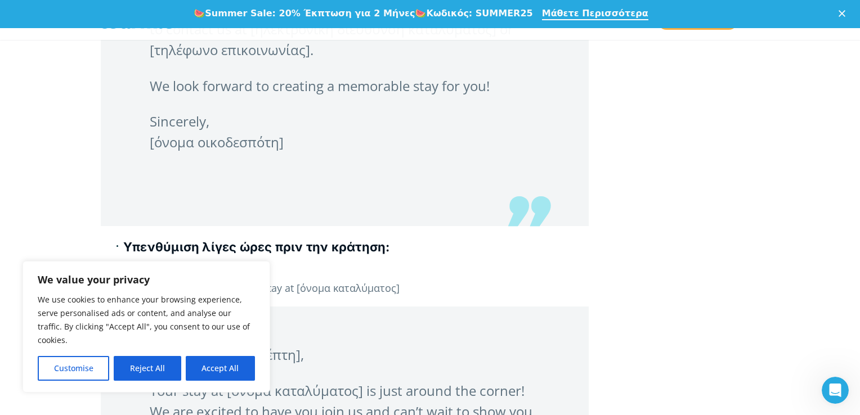
scroll to position [1705, 0]
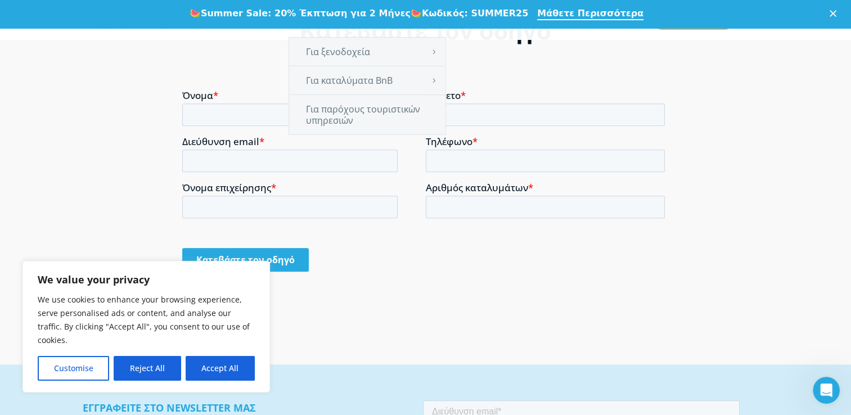
scroll to position [940, 0]
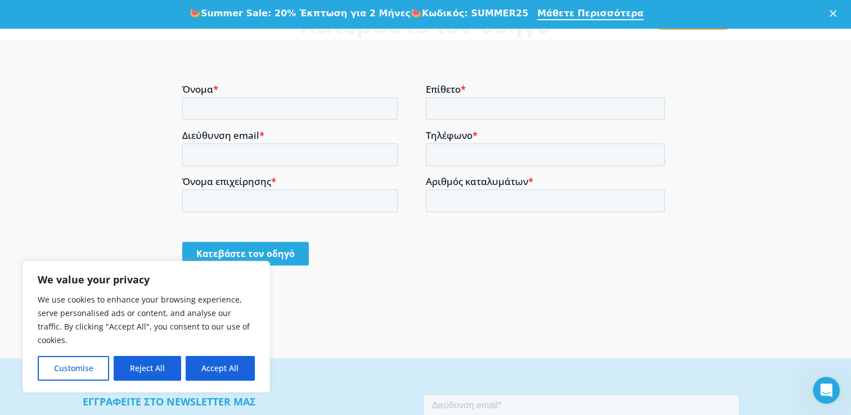
click at [271, 12] on b "Summer Sale: 20% Έκπτωση για 2 Μήνες" at bounding box center [306, 13] width 210 height 11
click at [221, 21] on div "🍉 Summer Sale: 20% Έκπτωση για 2 Μήνες 🍉 Κωδικός: SUMMER25 Μάθετε Περισσότερα" at bounding box center [425, 14] width 851 height 19
click at [192, 107] on input "Όνομα *" at bounding box center [289, 108] width 215 height 23
type input "ΑΛΕΞΑΝΔΡΠΣ"
click at [469, 111] on input "Επίθετο *" at bounding box center [544, 108] width 239 height 23
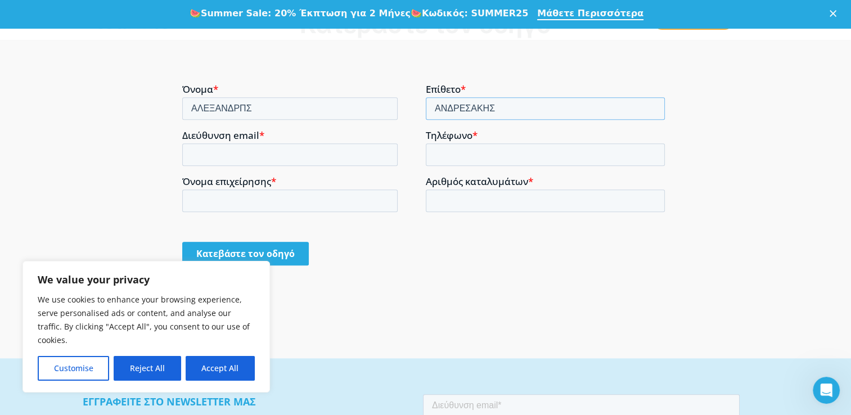
type input "ΑΝΔΡΕΣΑΚΗΣ"
click at [452, 155] on input "Τηλέφωνο *" at bounding box center [544, 154] width 239 height 23
type input "6932248438"
click at [189, 197] on input "Όνομα επιχείρησης *" at bounding box center [289, 201] width 215 height 23
type input "[PERSON_NAME]"
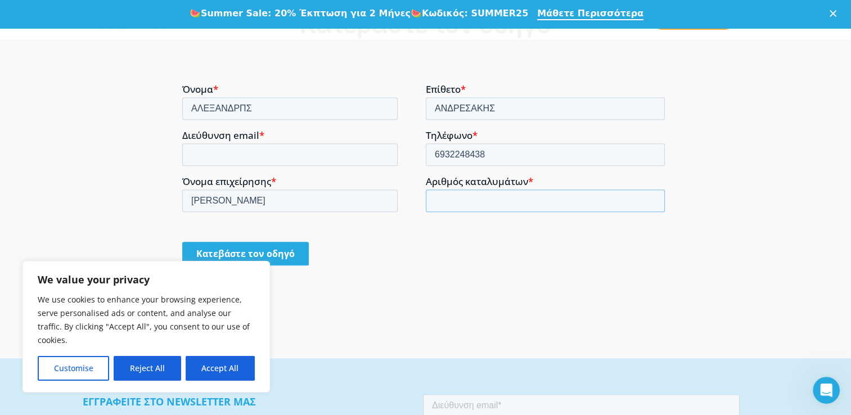
click at [434, 204] on input "Αριθμός καταλυμάτων *" at bounding box center [544, 201] width 239 height 23
type input "2"
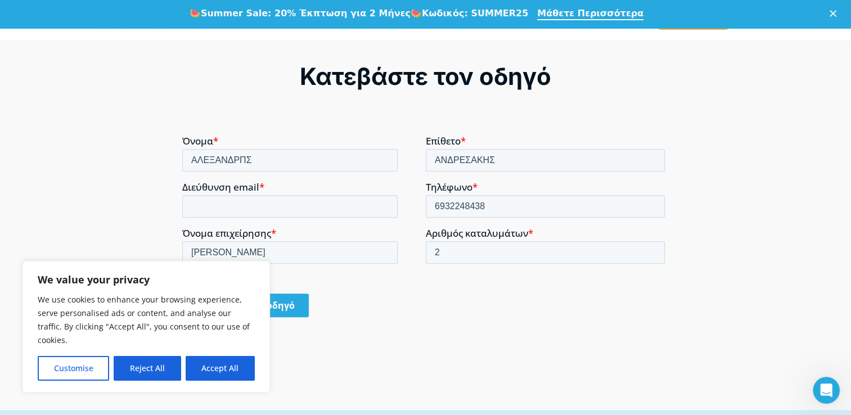
scroll to position [887, 0]
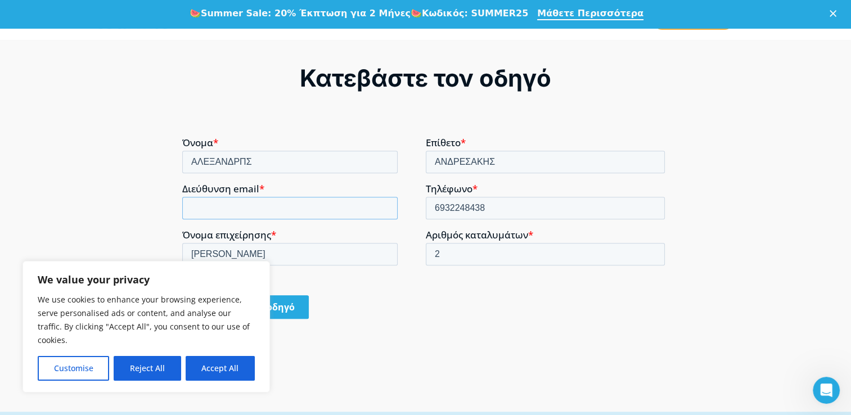
click at [249, 204] on input "Διεύθυνση email *" at bounding box center [289, 208] width 215 height 23
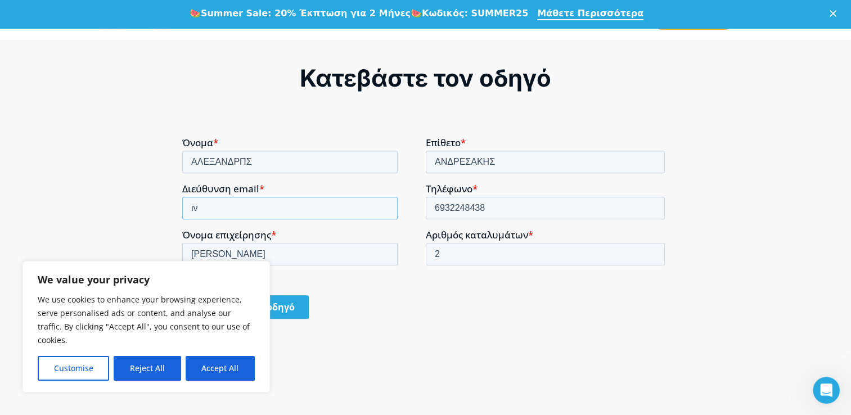
type input "ι"
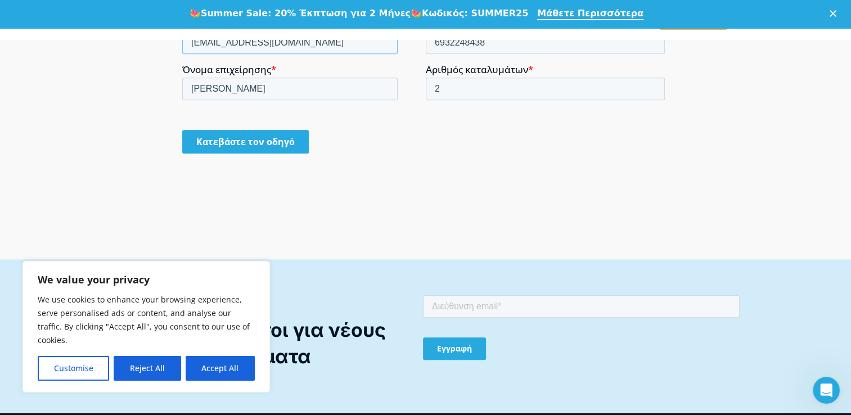
scroll to position [1055, 0]
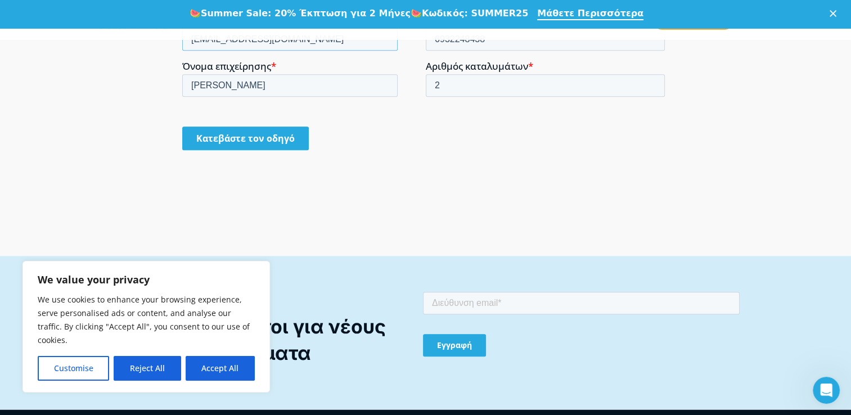
type input "[EMAIL_ADDRESS][DOMAIN_NAME]"
click at [231, 134] on input "Κατεβάστε τον οδηγό" at bounding box center [245, 139] width 127 height 24
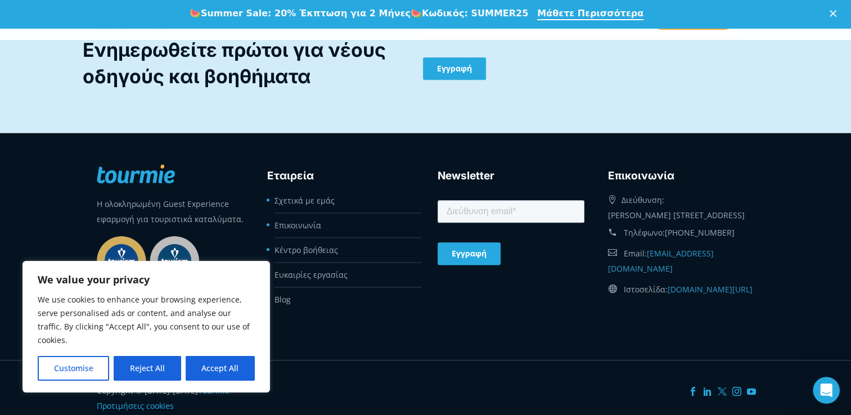
scroll to position [1355, 0]
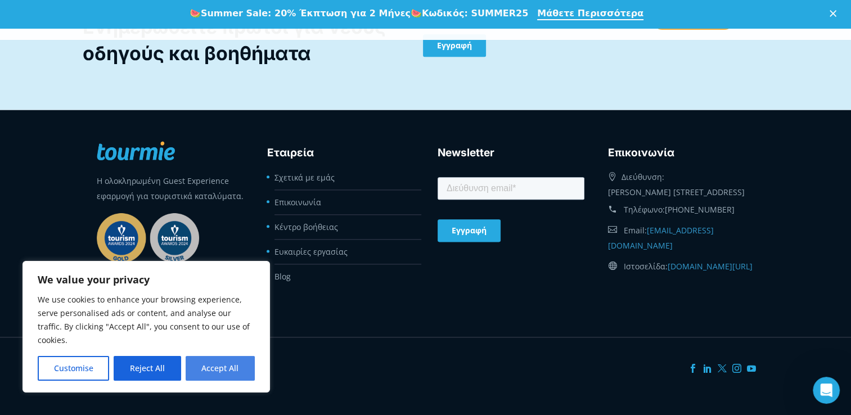
click at [221, 368] on button "Accept All" at bounding box center [220, 368] width 69 height 25
checkbox input "true"
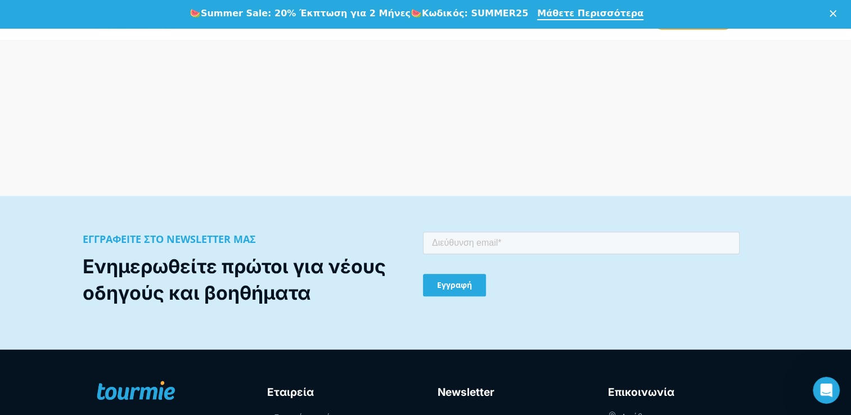
scroll to position [1115, 0]
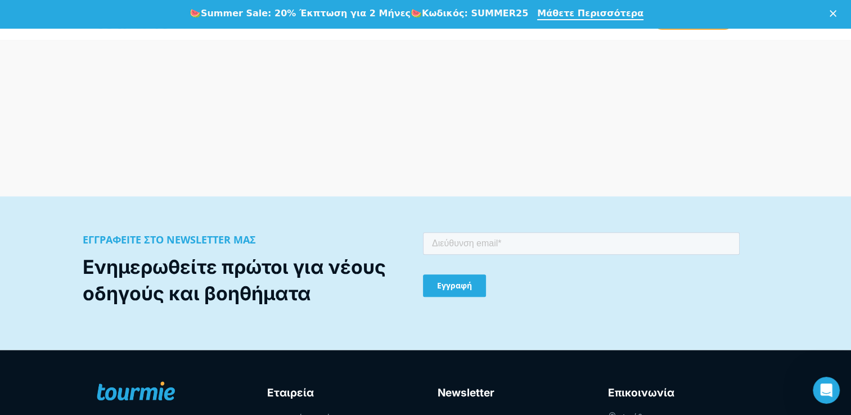
click at [425, 282] on input "Εγγραφή" at bounding box center [454, 285] width 63 height 23
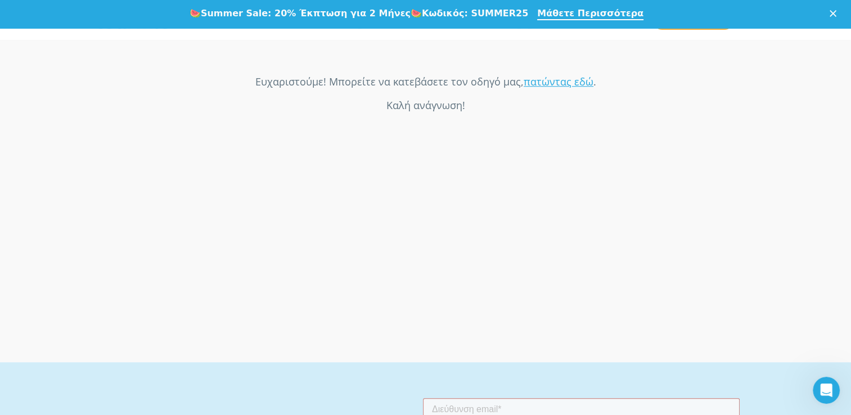
scroll to position [939, 0]
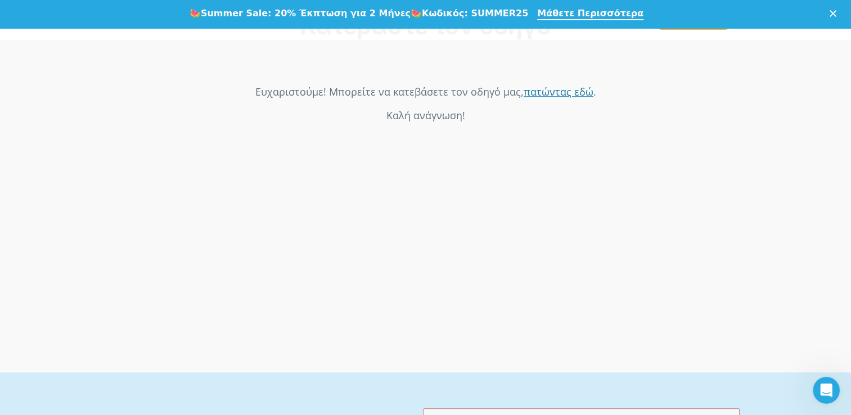
click at [555, 92] on link "πατώντας εδώ" at bounding box center [558, 92] width 70 height 14
